Goal: Task Accomplishment & Management: Manage account settings

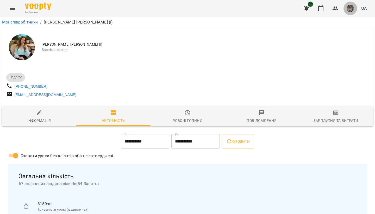
click at [351, 7] on img "button" at bounding box center [350, 8] width 7 height 7
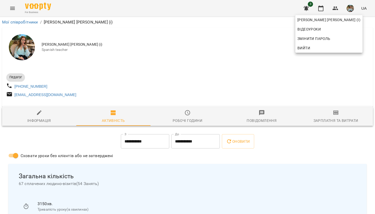
click at [320, 8] on div at bounding box center [187, 107] width 375 height 214
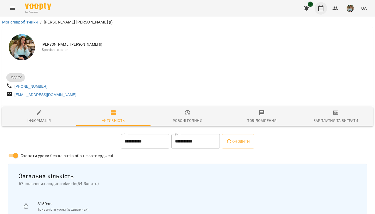
click at [321, 9] on icon "button" at bounding box center [321, 8] width 6 height 6
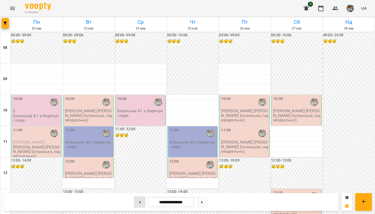
click at [139, 202] on button at bounding box center [140, 201] width 12 height 11
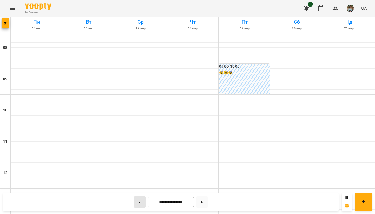
type input "**********"
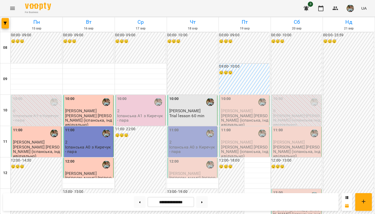
click at [177, 110] on span "Nataliia М." at bounding box center [185, 110] width 32 height 5
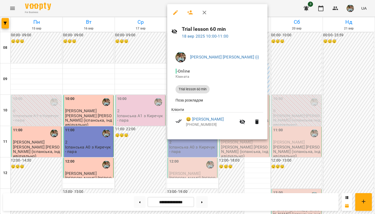
click at [144, 62] on div at bounding box center [187, 107] width 375 height 214
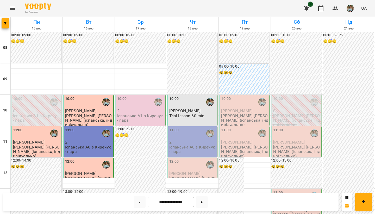
scroll to position [311, 0]
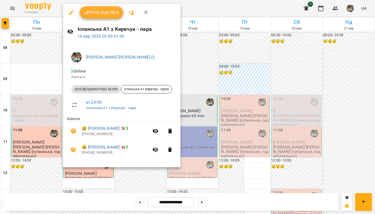
click at [101, 5] on div "Урок відбувся" at bounding box center [122, 12] width 118 height 17
click at [100, 12] on span "Урок відбувся" at bounding box center [101, 12] width 35 height 6
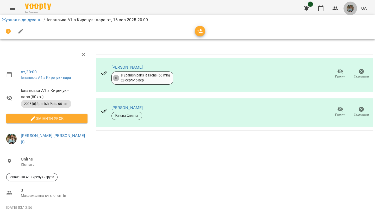
click at [352, 8] on img "button" at bounding box center [350, 8] width 7 height 7
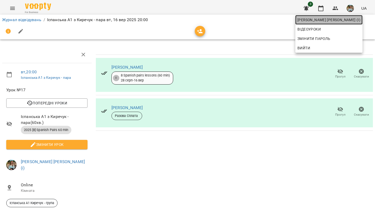
click at [335, 17] on span "Киречук Валерія Володимирівна (і)" at bounding box center [329, 20] width 63 height 6
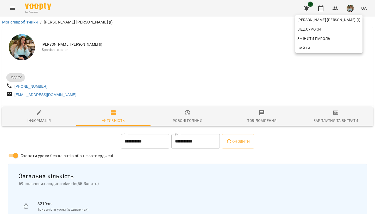
click at [243, 54] on div at bounding box center [187, 107] width 375 height 214
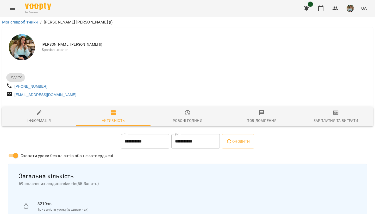
click at [351, 7] on img "button" at bounding box center [350, 8] width 7 height 7
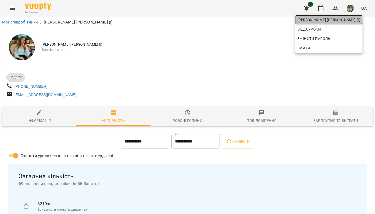
click at [351, 20] on span "[PERSON_NAME] [PERSON_NAME] (і)" at bounding box center [329, 20] width 63 height 6
click at [239, 64] on div at bounding box center [187, 107] width 375 height 214
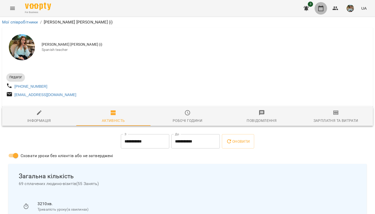
click at [321, 8] on icon "button" at bounding box center [321, 8] width 6 height 6
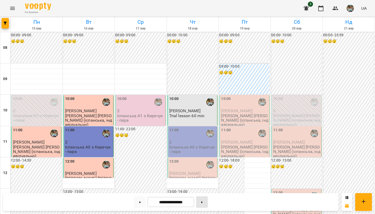
scroll to position [311, 0]
click at [204, 203] on button at bounding box center [202, 201] width 12 height 11
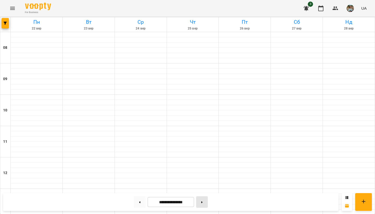
type input "**********"
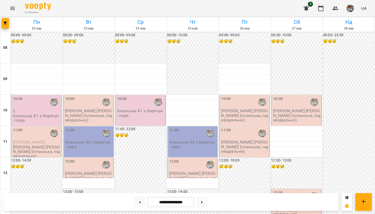
scroll to position [0, 0]
click at [349, 10] on img "button" at bounding box center [350, 8] width 7 height 7
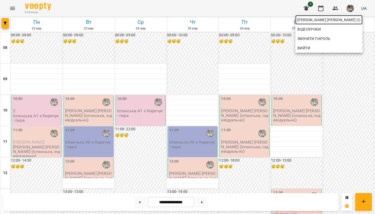
click at [334, 21] on span "Киречук Валерія Володимирівна (і)" at bounding box center [329, 20] width 63 height 6
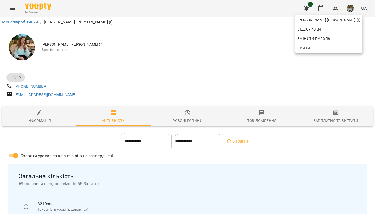
click at [221, 61] on div at bounding box center [187, 107] width 375 height 214
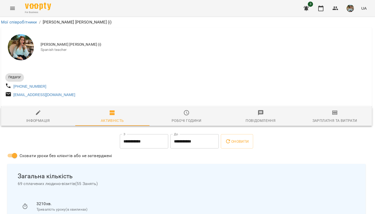
scroll to position [0, 1]
click at [221, 61] on div "Киречук Валерія Володимирівна (і) Spanish teacher" at bounding box center [186, 47] width 371 height 40
click at [351, 10] on img "button" at bounding box center [350, 8] width 7 height 7
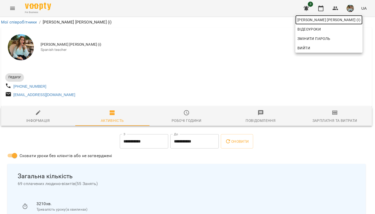
click at [347, 21] on span "Киречук Валерія Володимирівна (і)" at bounding box center [329, 20] width 63 height 6
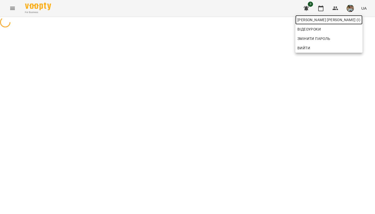
scroll to position [0, 0]
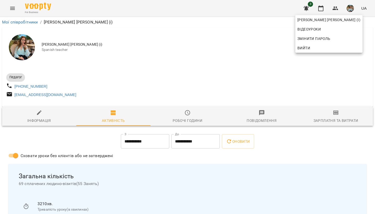
click at [262, 46] on div at bounding box center [187, 107] width 375 height 214
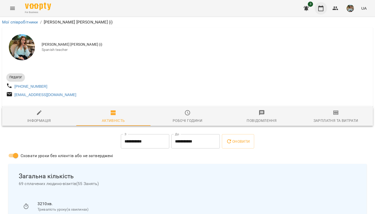
click at [320, 11] on icon "button" at bounding box center [320, 8] width 5 height 6
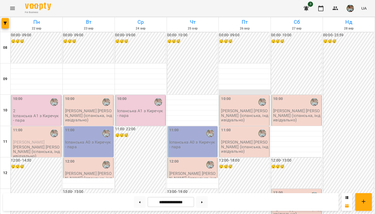
scroll to position [311, 0]
click at [138, 203] on button at bounding box center [140, 201] width 12 height 11
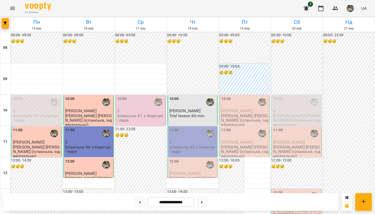
scroll to position [8, 0]
click at [203, 202] on icon at bounding box center [201, 202] width 1 height 2
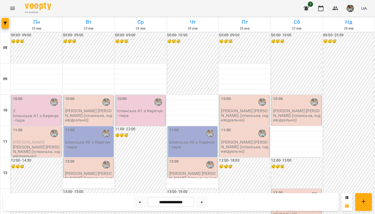
scroll to position [3, 0]
click at [139, 202] on button at bounding box center [140, 201] width 12 height 11
type input "**********"
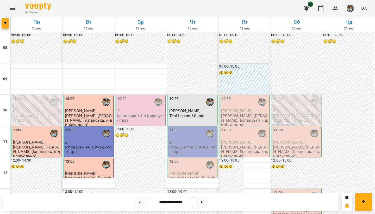
scroll to position [311, 0]
click at [354, 8] on img "button" at bounding box center [350, 8] width 7 height 7
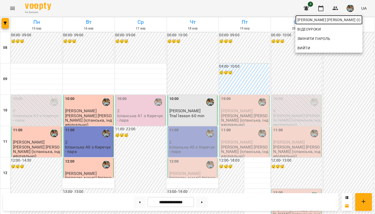
click at [347, 20] on span "Киречук Валерія Володимирівна (і)" at bounding box center [329, 20] width 63 height 6
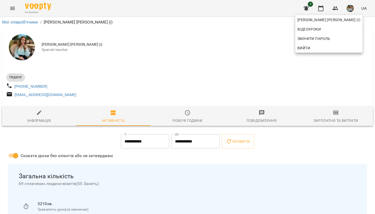
click at [213, 42] on div at bounding box center [187, 107] width 375 height 214
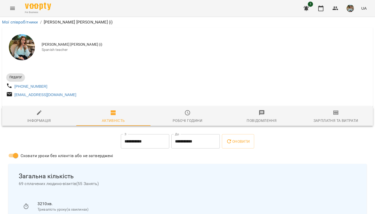
click at [348, 11] on img "button" at bounding box center [350, 8] width 7 height 7
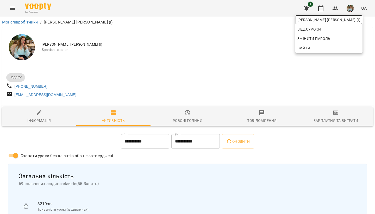
click at [344, 21] on span "Киречук Валерія Володимирівна (і)" at bounding box center [329, 20] width 63 height 6
click at [322, 8] on div at bounding box center [187, 107] width 375 height 214
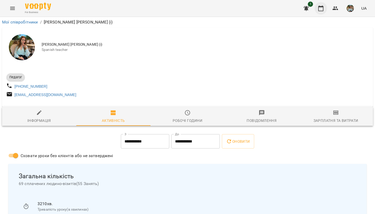
click at [321, 9] on icon "button" at bounding box center [321, 8] width 6 height 6
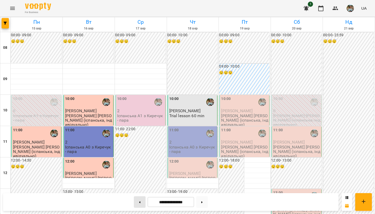
click at [138, 201] on button at bounding box center [140, 201] width 12 height 11
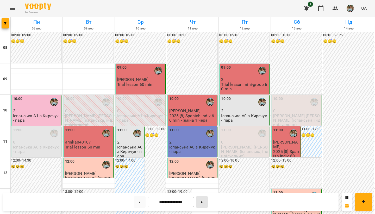
click at [203, 204] on button at bounding box center [202, 201] width 12 height 11
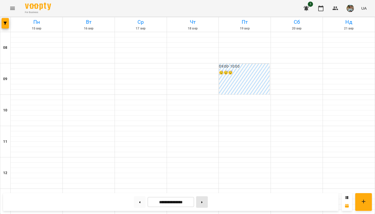
click at [203, 204] on button at bounding box center [202, 201] width 12 height 11
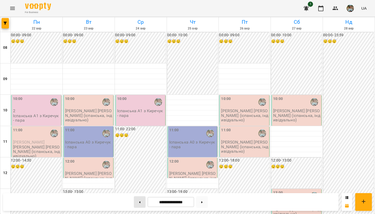
click at [140, 201] on button at bounding box center [140, 201] width 12 height 11
type input "**********"
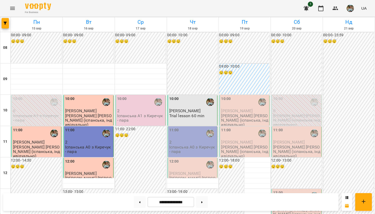
click at [177, 106] on div "10:00" at bounding box center [174, 102] width 10 height 12
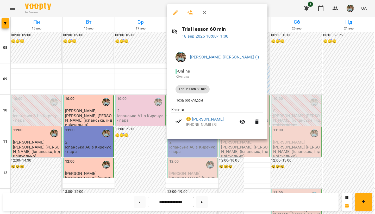
click at [138, 85] on div at bounding box center [187, 107] width 375 height 214
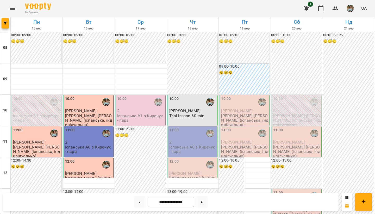
click at [183, 145] on p "Іспанська А0 з Киречук - пара" at bounding box center [192, 149] width 47 height 9
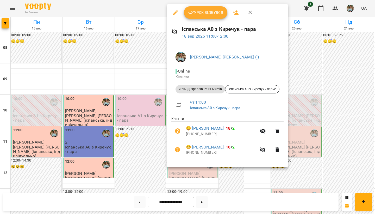
click at [150, 87] on div at bounding box center [187, 107] width 375 height 214
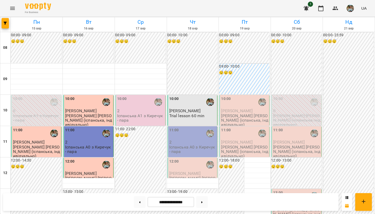
scroll to position [95, 0]
click at [183, 158] on div "12:00" at bounding box center [192, 164] width 47 height 12
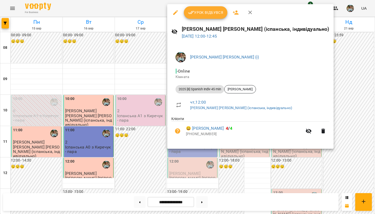
click at [129, 86] on div at bounding box center [187, 107] width 375 height 214
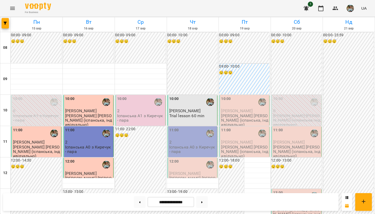
scroll to position [311, 0]
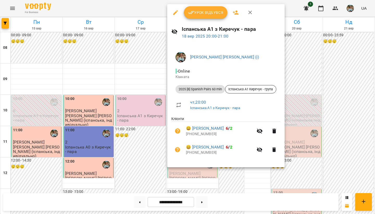
click at [145, 108] on div at bounding box center [187, 107] width 375 height 214
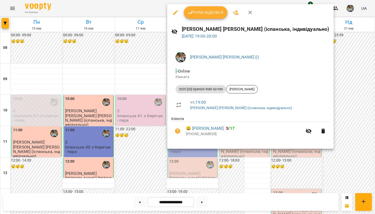
click at [153, 90] on div at bounding box center [187, 107] width 375 height 214
